Goal: Task Accomplishment & Management: Manage account settings

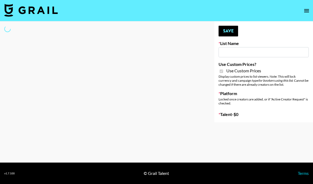
type input "Laifen (IG)"
checkbox input "true"
select select "Brand"
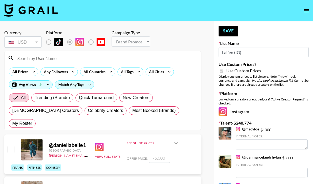
click at [36, 58] on input at bounding box center [106, 58] width 184 height 9
type input "Keysi"
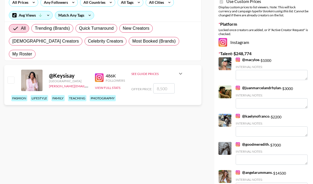
scroll to position [65, 0]
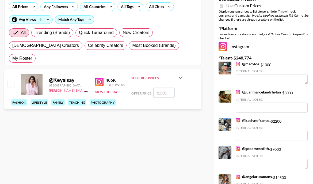
click at [163, 88] on input "number" at bounding box center [163, 93] width 21 height 10
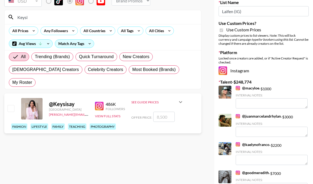
scroll to position [0, 0]
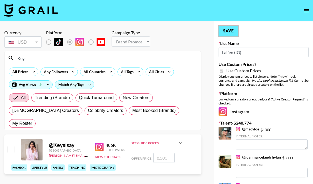
click at [227, 32] on button "Save" at bounding box center [229, 31] width 20 height 11
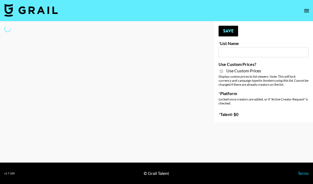
type input "Laifen (IG)"
checkbox input "true"
select select "Brand"
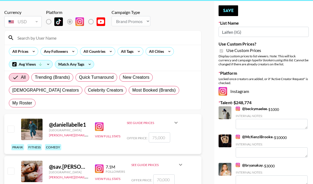
scroll to position [22, 0]
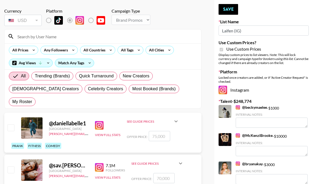
click at [42, 38] on input at bounding box center [106, 36] width 184 height 9
type input "Keysi"
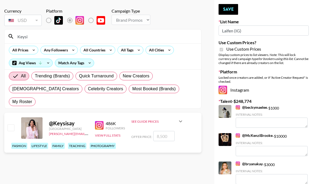
click at [160, 131] on input "number" at bounding box center [163, 136] width 21 height 10
click at [167, 131] on input "number" at bounding box center [163, 136] width 21 height 10
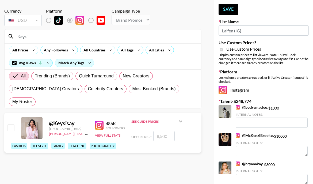
click at [167, 131] on input "number" at bounding box center [163, 136] width 21 height 10
click at [10, 124] on input "checkbox" at bounding box center [10, 127] width 6 height 6
checkbox input "true"
click at [160, 131] on input "8500" at bounding box center [163, 136] width 21 height 10
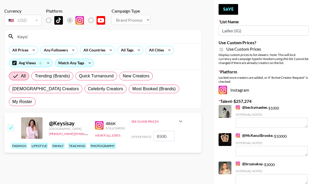
click at [160, 131] on input "8500" at bounding box center [163, 136] width 21 height 10
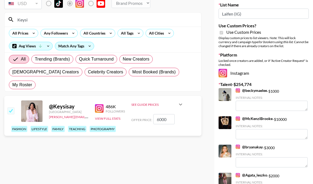
scroll to position [39, 0]
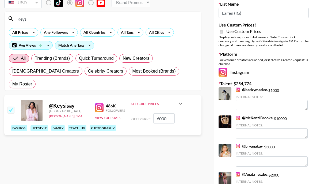
type input "6000"
click at [250, 118] on link "@ McKenziBrooke" at bounding box center [254, 117] width 37 height 5
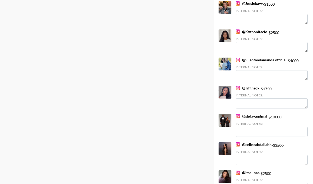
scroll to position [267, 0]
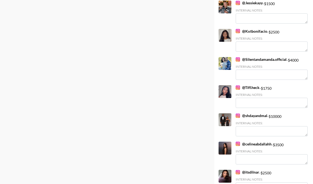
click at [250, 115] on link "@ shdayandmal" at bounding box center [252, 115] width 32 height 5
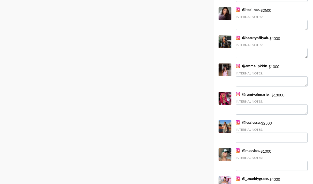
scroll to position [430, 0]
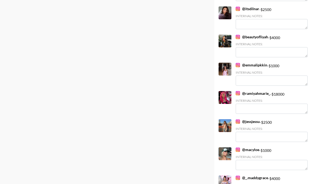
click at [253, 93] on link "@ ramiyahmarie_" at bounding box center [253, 93] width 35 height 5
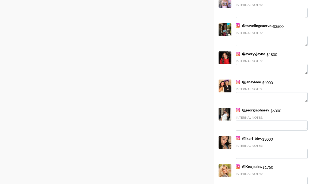
scroll to position [612, 0]
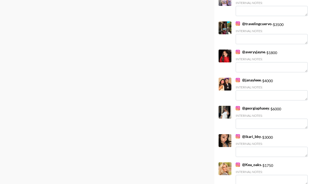
click at [254, 108] on link "@ georgiaphasey" at bounding box center [252, 108] width 33 height 5
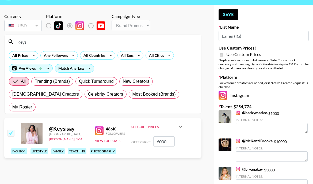
scroll to position [20, 0]
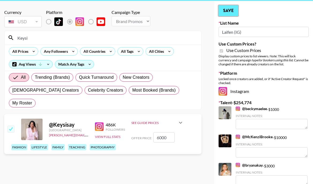
click at [230, 11] on button "Save" at bounding box center [229, 10] width 20 height 11
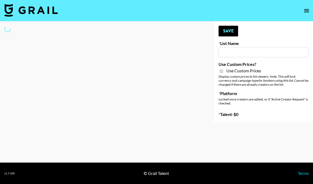
type input "[PERSON_NAME] (IG)"
checkbox input "true"
select select "Song"
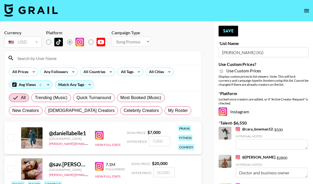
click at [33, 61] on input at bounding box center [106, 58] width 184 height 9
type input "Keysi"
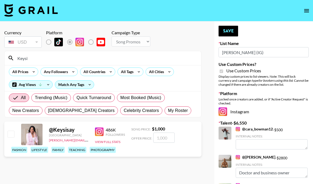
click at [11, 135] on input "checkbox" at bounding box center [10, 134] width 6 height 6
checkbox input "true"
type input "1000"
click at [168, 138] on input "1000" at bounding box center [163, 138] width 21 height 10
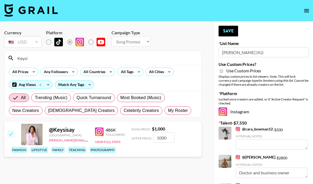
click at [168, 138] on input "1000" at bounding box center [163, 138] width 21 height 10
click at [183, 133] on div "@ Keysisay Canada adam.daigle@grail-talent.com 486K Followers View Full Stats S…" at bounding box center [102, 139] width 197 height 35
click at [162, 150] on div "fashion lifestyle family teaching photography" at bounding box center [105, 149] width 190 height 9
click at [230, 31] on button "Save" at bounding box center [229, 31] width 20 height 11
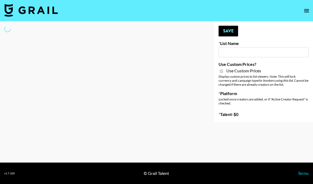
type input "[PERSON_NAME] (IG)"
checkbox input "true"
select select "Song"
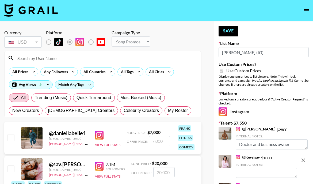
click at [88, 59] on input at bounding box center [106, 58] width 184 height 9
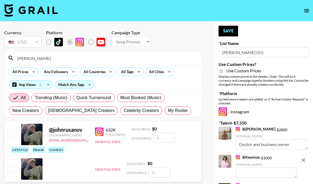
type input "johnss"
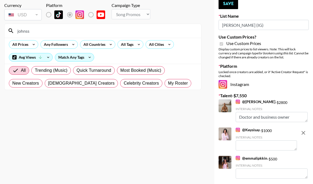
scroll to position [27, 0]
click at [32, 32] on input "johnss" at bounding box center [106, 31] width 184 height 9
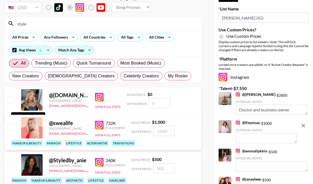
scroll to position [21, 0]
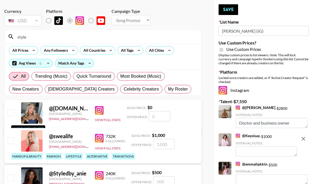
click at [24, 36] on input "style" at bounding box center [106, 36] width 184 height 9
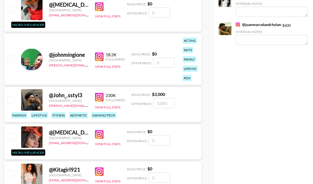
scroll to position [337, 0]
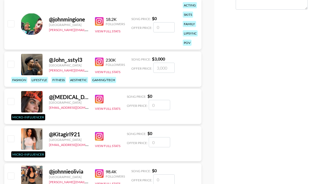
type input "@john"
click at [10, 64] on input "checkbox" at bounding box center [10, 64] width 6 height 6
checkbox input "true"
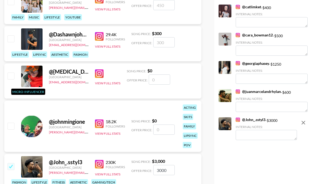
scroll to position [248, 0]
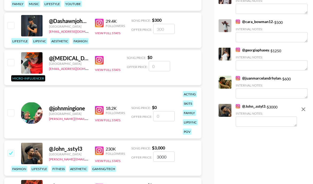
click at [166, 155] on input "3000" at bounding box center [163, 157] width 21 height 10
click at [254, 49] on link "@ georgiaphasey" at bounding box center [252, 50] width 33 height 5
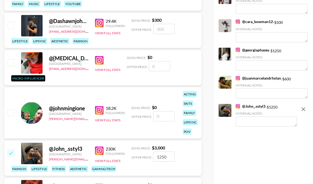
click at [168, 158] on input "1250" at bounding box center [163, 157] width 21 height 10
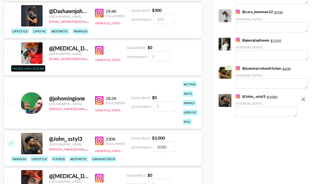
scroll to position [260, 0]
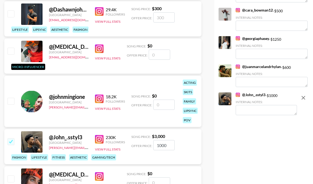
type input "1000"
click at [225, 143] on div "Your changes have been saved! Save List Name PLAUD (IG) Use Custom Prices? Use …" at bounding box center [263, 92] width 99 height 660
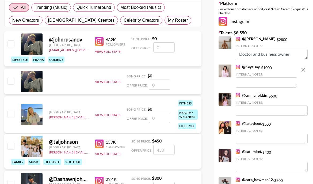
scroll to position [84, 0]
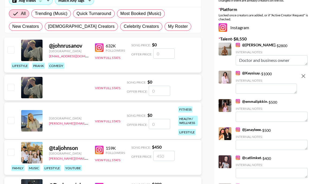
click at [270, 73] on div "@ Keysisay - $ 1000 Internal Notes:" at bounding box center [266, 82] width 61 height 23
click at [303, 76] on icon "remove" at bounding box center [304, 76] width 4 height 4
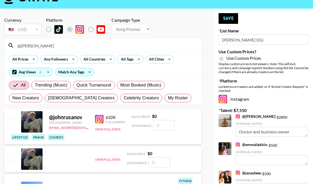
scroll to position [0, 0]
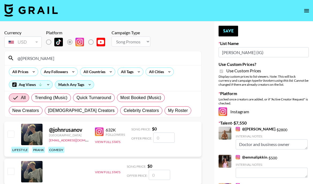
click at [40, 60] on input "@[PERSON_NAME]" at bounding box center [106, 58] width 184 height 9
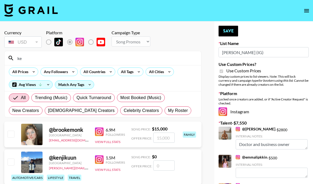
type input "Keysi"
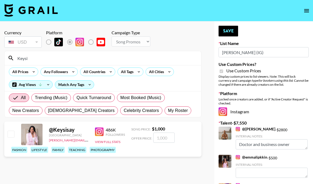
click at [163, 139] on input "number" at bounding box center [163, 138] width 21 height 10
click at [10, 135] on input "checkbox" at bounding box center [10, 134] width 6 height 6
checkbox input "true"
click at [163, 138] on input "1000" at bounding box center [163, 138] width 21 height 10
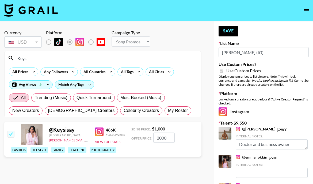
type input "2000"
click at [254, 128] on link "@ christianpoulos" at bounding box center [256, 129] width 40 height 5
click at [231, 32] on button "Save" at bounding box center [229, 31] width 20 height 11
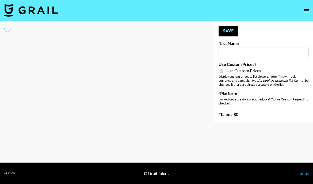
type input "[PERSON_NAME] (TikTok)"
checkbox input "true"
select select "Brand"
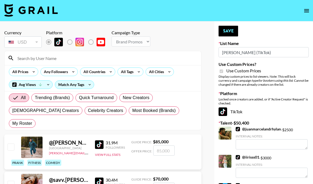
click at [38, 60] on input at bounding box center [106, 58] width 184 height 9
type input "@[PERSON_NAME]"
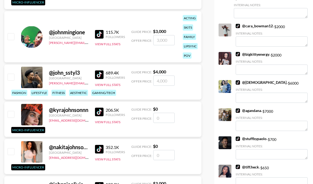
scroll to position [346, 0]
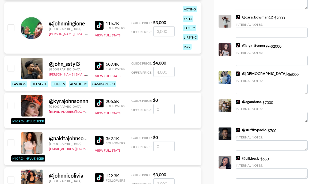
click at [12, 65] on input "checkbox" at bounding box center [10, 68] width 6 height 6
checkbox input "true"
type input "4000"
click at [165, 67] on input "4000" at bounding box center [163, 72] width 21 height 10
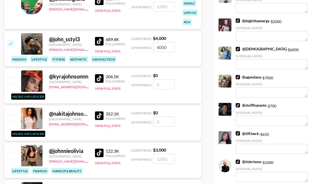
scroll to position [372, 0]
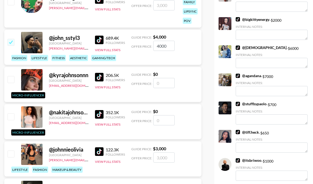
click at [253, 73] on link "@ agandana" at bounding box center [248, 75] width 25 height 5
click at [161, 41] on input "4000" at bounding box center [163, 46] width 21 height 10
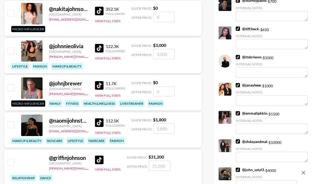
scroll to position [475, 0]
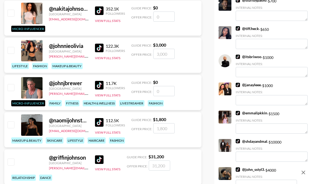
click at [256, 139] on link "@ shdayandmal" at bounding box center [252, 141] width 32 height 5
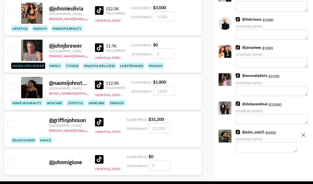
scroll to position [512, 0]
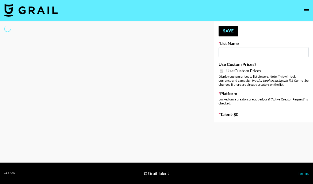
type input "[PERSON_NAME] (IG)"
checkbox input "true"
select select "Song"
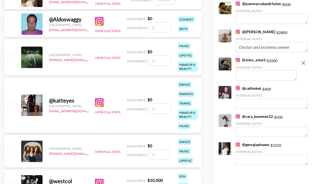
scroll to position [209, 0]
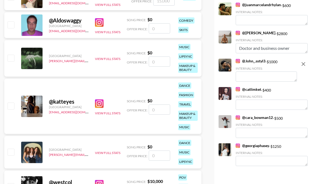
click at [252, 61] on link "@ John_.sstyl3" at bounding box center [251, 61] width 30 height 5
click at [303, 64] on icon "remove" at bounding box center [304, 64] width 4 height 4
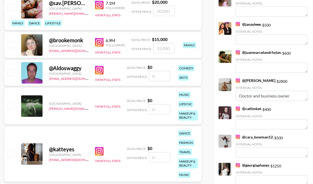
scroll to position [0, 0]
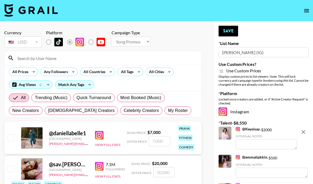
click at [81, 58] on input at bounding box center [106, 58] width 184 height 9
type input "@[PERSON_NAME]"
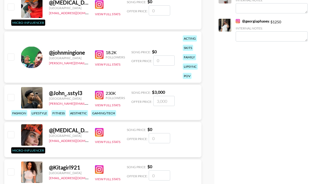
scroll to position [307, 0]
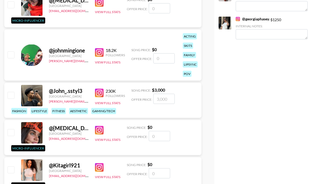
click at [163, 99] on input "number" at bounding box center [163, 99] width 21 height 10
checkbox input "true"
type input "1500"
click at [221, 101] on div "Your changes have been saved! Save List Name [PERSON_NAME] (IG) Use Custom Pric…" at bounding box center [263, 44] width 99 height 661
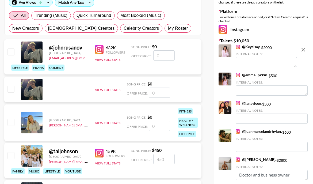
scroll to position [0, 0]
